Goal: Task Accomplishment & Management: Use online tool/utility

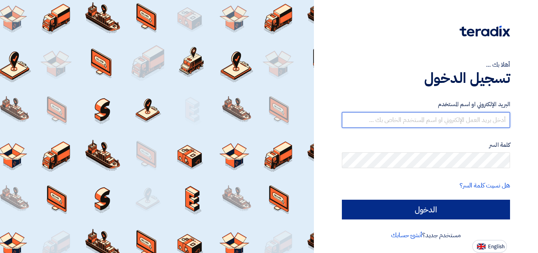
type input "[EMAIL_ADDRESS][DOMAIN_NAME]"
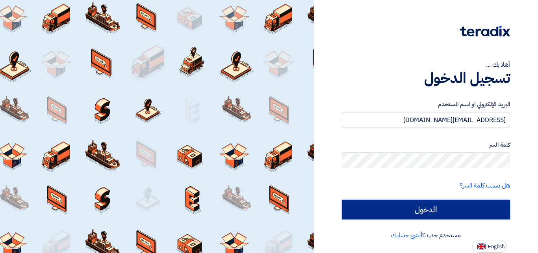
click at [425, 205] on input "الدخول" at bounding box center [426, 209] width 168 height 20
type input "Sign in"
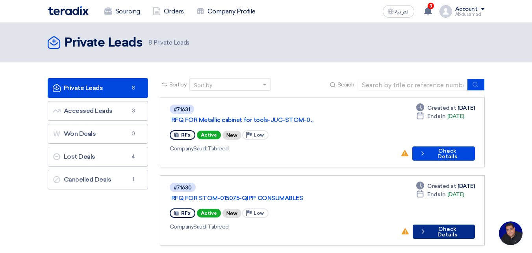
click at [438, 224] on button "Check details Check Details" at bounding box center [444, 231] width 62 height 14
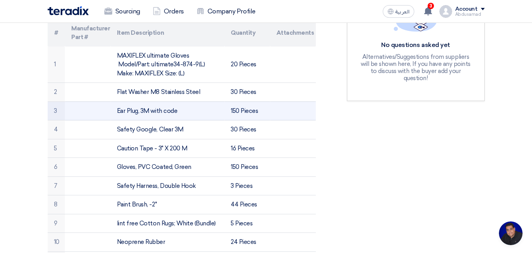
scroll to position [236, 0]
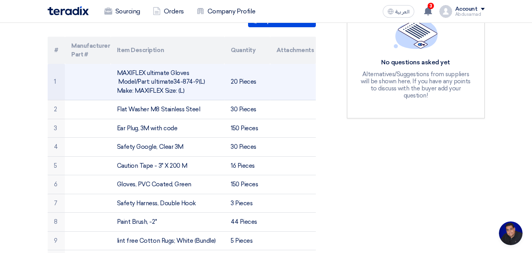
drag, startPoint x: 160, startPoint y: 91, endPoint x: 116, endPoint y: 71, distance: 48.5
click at [116, 71] on td "MAXIFLEX ultimate Gloves Model/Part: ultimate34-874-9(L) Make: MAXIFLEX Size: (…" at bounding box center [168, 82] width 114 height 36
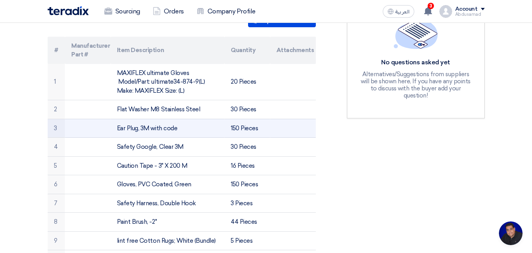
drag, startPoint x: 179, startPoint y: 128, endPoint x: 110, endPoint y: 131, distance: 69.0
click at [110, 131] on tr "3 Ear Plug, 3M with code 150 Pieces" at bounding box center [182, 128] width 268 height 19
copy tr "Ear Plug, 3M with code"
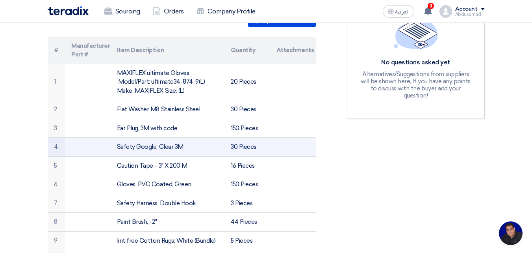
drag, startPoint x: 178, startPoint y: 145, endPoint x: 112, endPoint y: 145, distance: 65.8
click at [112, 145] on td "Safety Google, Clear 3M" at bounding box center [168, 147] width 114 height 19
copy td "Safety Google, Clear 3M"
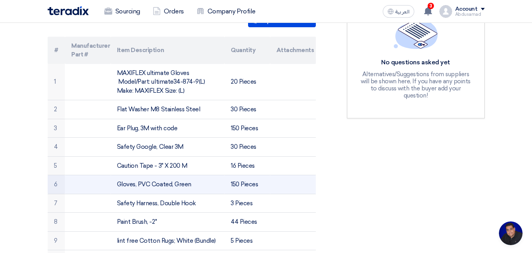
drag, startPoint x: 192, startPoint y: 184, endPoint x: 116, endPoint y: 184, distance: 76.1
click at [116, 184] on td "Gloves, PVC Coated, Green" at bounding box center [168, 184] width 114 height 19
copy td "Gloves, PVC Coated, Green"
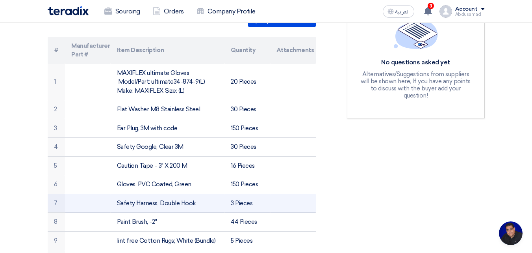
drag, startPoint x: 196, startPoint y: 202, endPoint x: 118, endPoint y: 206, distance: 77.8
click at [118, 206] on td "Safety Harness, Double Hook" at bounding box center [168, 202] width 114 height 19
copy td "Safety Harness, Double Hook"
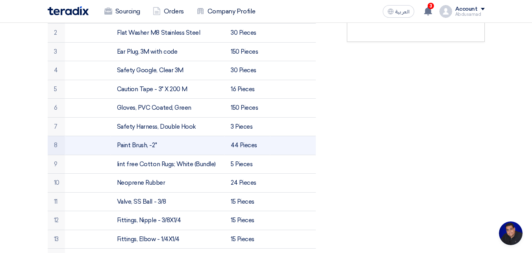
scroll to position [315, 0]
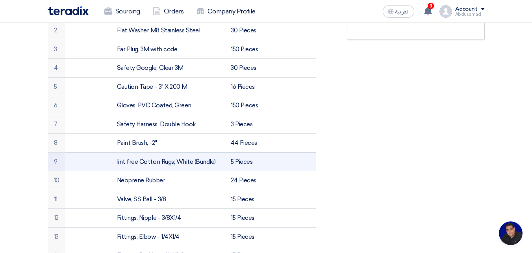
drag, startPoint x: 214, startPoint y: 160, endPoint x: 114, endPoint y: 167, distance: 99.5
click at [114, 167] on td "lint free Cotton Rugs; White (Bundle)" at bounding box center [168, 161] width 114 height 19
copy td "lint free Cotton Rugs; White (Bundle)"
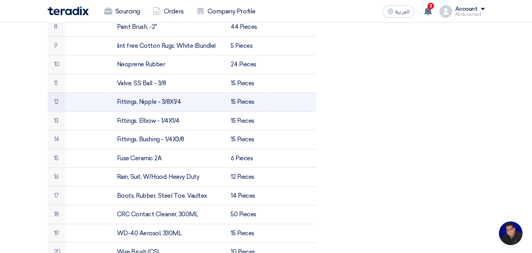
scroll to position [433, 0]
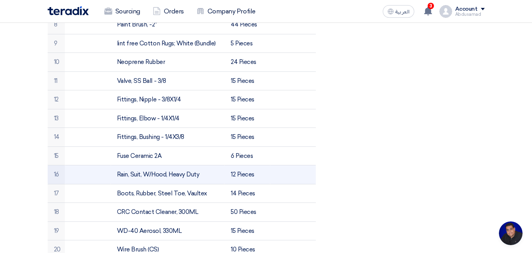
drag, startPoint x: 201, startPoint y: 173, endPoint x: 113, endPoint y: 174, distance: 87.9
click at [113, 174] on td "Rain, Suit, W/Hood, Heavy Duty" at bounding box center [168, 174] width 114 height 19
copy td "Rain, Suit, W/Hood, Heavy Duty"
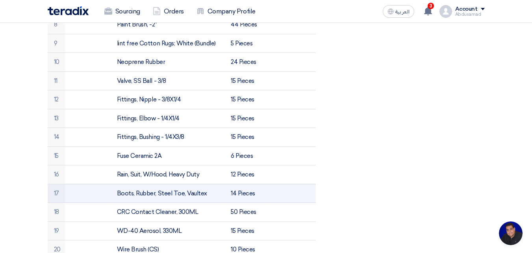
drag, startPoint x: 207, startPoint y: 193, endPoint x: 116, endPoint y: 193, distance: 90.6
click at [116, 193] on td "Boots, Rubber, Steel Toe, Vaultex" at bounding box center [168, 193] width 114 height 19
copy td "Boots, Rubber, Steel Toe, Vaultex"
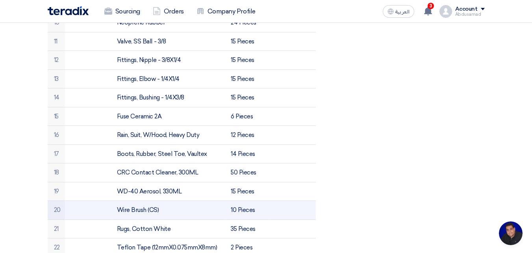
scroll to position [512, 0]
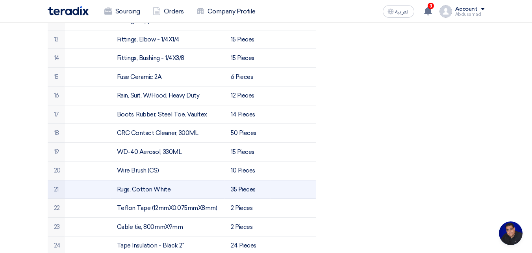
click at [170, 190] on td "Rugs, Cotton White" at bounding box center [168, 189] width 114 height 19
drag, startPoint x: 173, startPoint y: 187, endPoint x: 128, endPoint y: 187, distance: 45.3
click at [116, 186] on td "Rugs, Cotton White" at bounding box center [168, 189] width 114 height 19
copy td "Rugs, Cotton White"
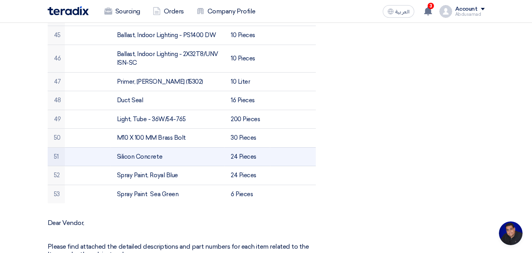
scroll to position [1025, 0]
